Goal: Communication & Community: Connect with others

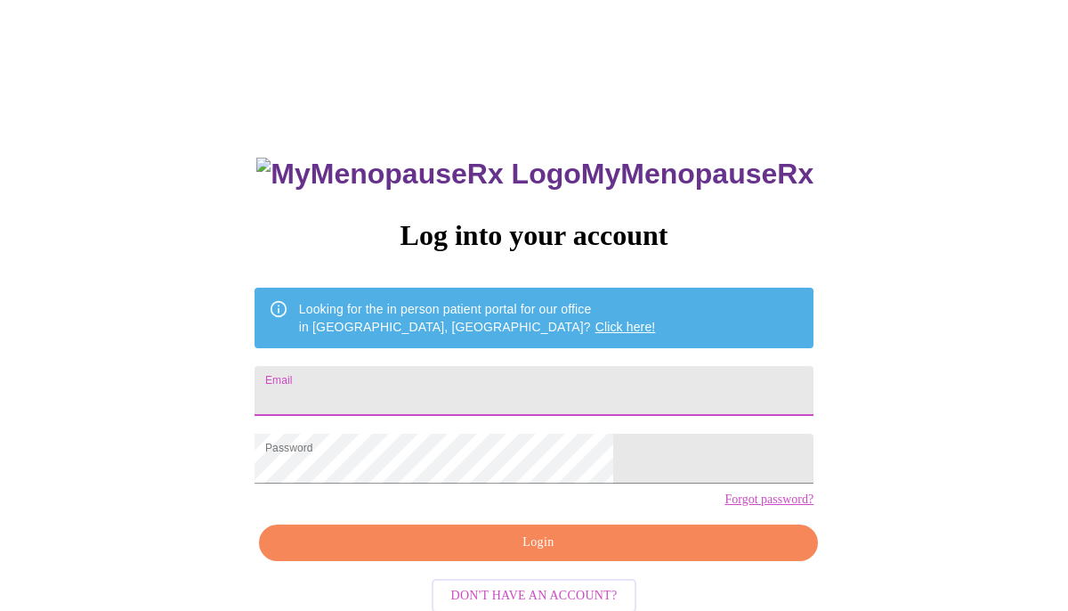
click at [485, 382] on input "Email" at bounding box center [534, 391] width 559 height 50
type input "lorikim59@gmail.com"
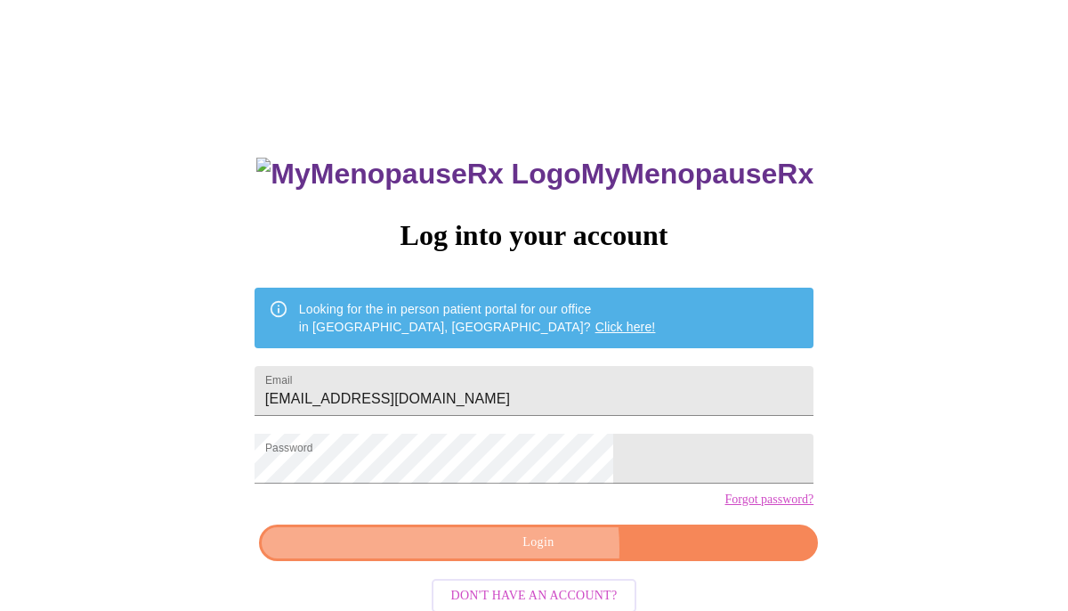
click at [522, 554] on span "Login" at bounding box center [538, 542] width 518 height 22
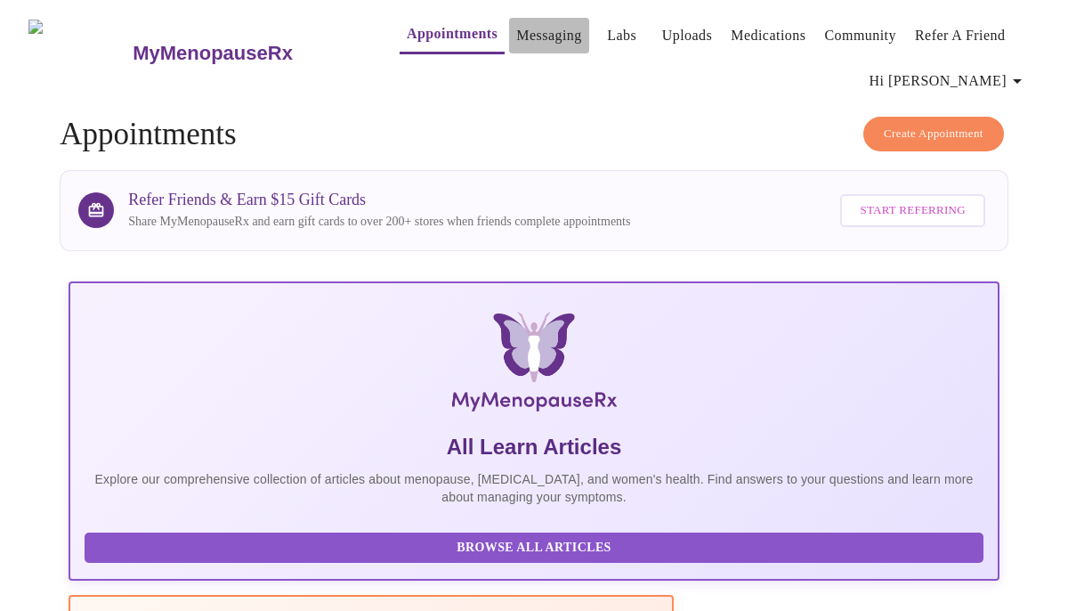
click at [516, 26] on link "Messaging" at bounding box center [548, 35] width 65 height 25
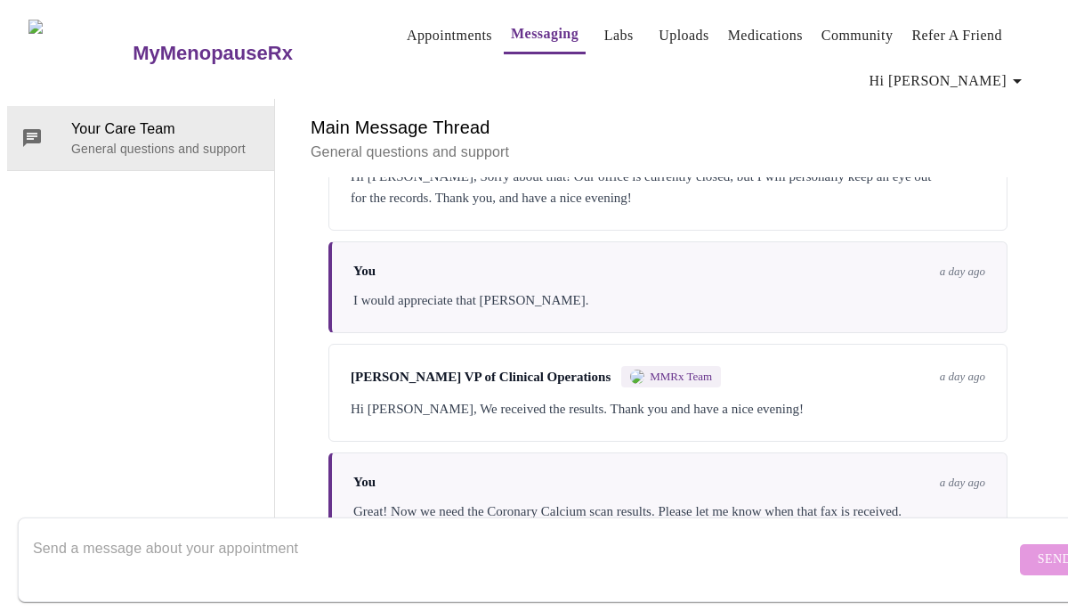
scroll to position [1967, 0]
